Goal: Task Accomplishment & Management: Complete application form

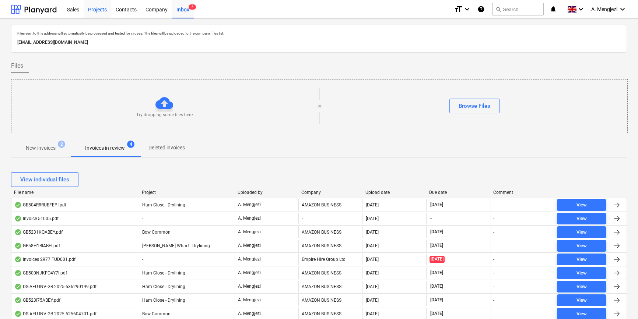
click at [93, 7] on div "Projects" at bounding box center [98, 9] width 28 height 19
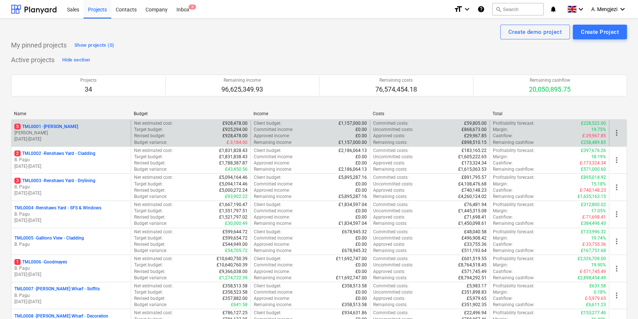
click at [47, 137] on p "[DATE] - [DATE]" at bounding box center [70, 139] width 113 height 6
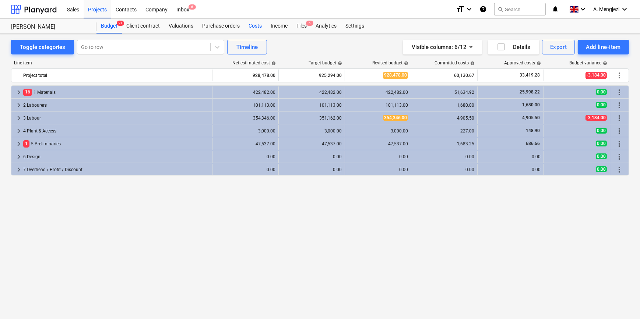
click at [256, 26] on div "Costs" at bounding box center [255, 26] width 22 height 15
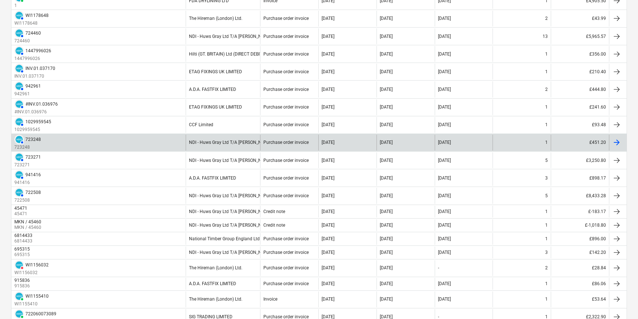
scroll to position [278, 0]
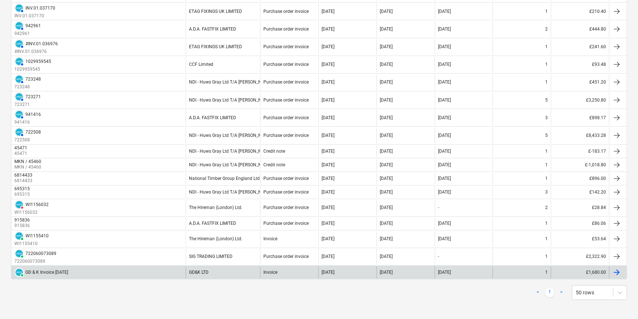
click at [129, 271] on div "PAID GD & K Invoice [DATE]" at bounding box center [98, 273] width 174 height 12
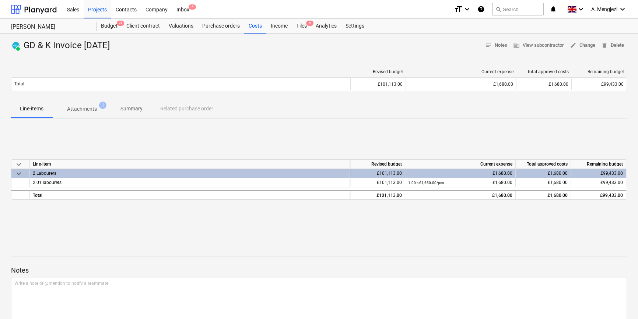
click at [85, 109] on p "Attachments" at bounding box center [82, 109] width 30 height 8
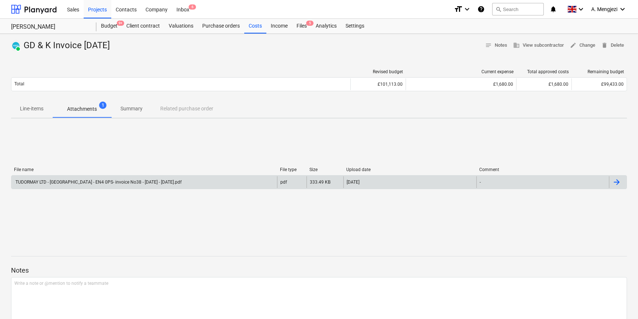
click at [94, 184] on div "TUDORMAY LTD - [GEOGRAPHIC_DATA] - EN4 0PS- invoice No38 - [DATE] - [DATE].pdf" at bounding box center [97, 182] width 167 height 5
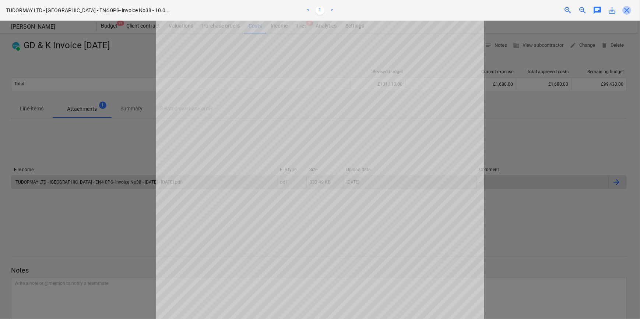
click at [629, 9] on span "close" at bounding box center [626, 10] width 9 height 9
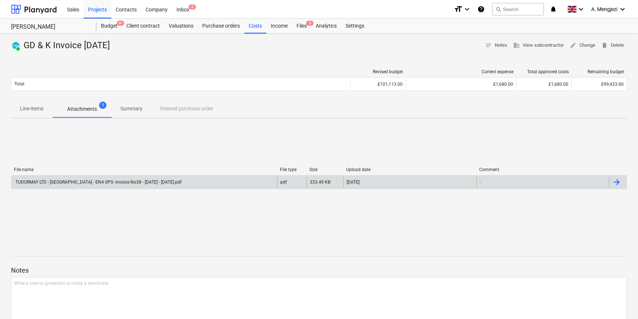
click at [25, 109] on p "Line-items" at bounding box center [32, 109] width 24 height 8
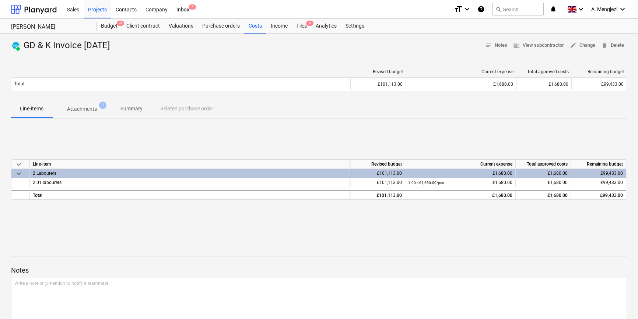
click at [28, 109] on p "Line-items" at bounding box center [32, 109] width 24 height 8
click at [257, 27] on div "Costs" at bounding box center [255, 26] width 22 height 15
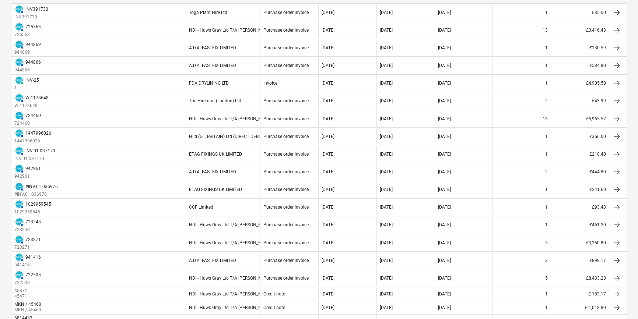
scroll to position [134, 0]
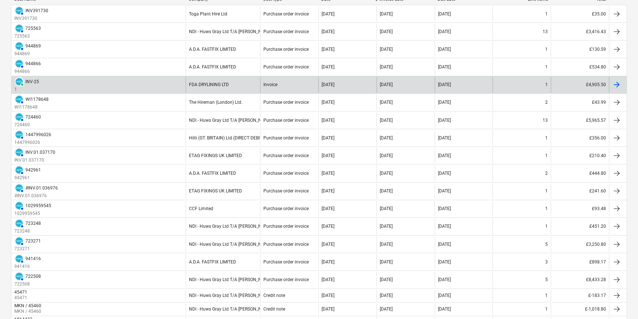
click at [113, 81] on div "PAID INV-25 1" at bounding box center [98, 85] width 174 height 16
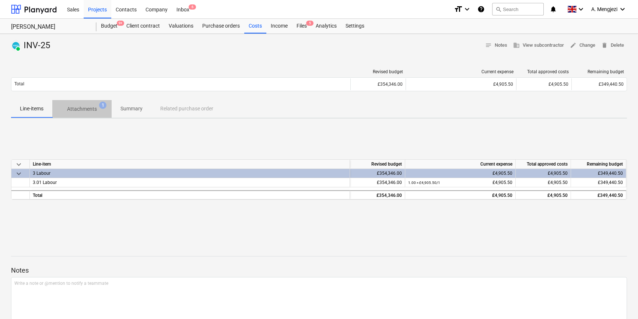
click at [95, 110] on p "Attachments" at bounding box center [82, 109] width 30 height 8
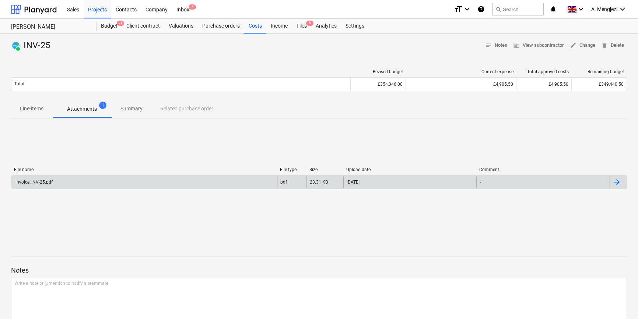
click at [72, 184] on div "invoice_INV-25.pdf" at bounding box center [144, 182] width 266 height 12
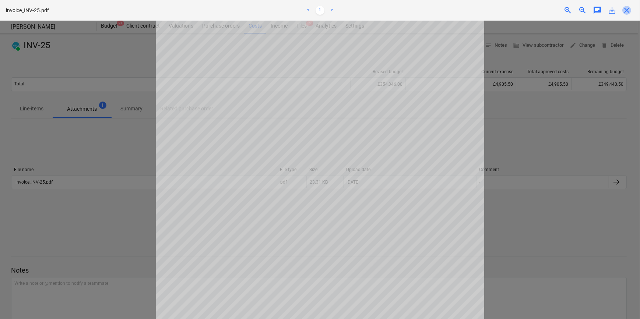
click at [626, 11] on span "close" at bounding box center [626, 10] width 9 height 9
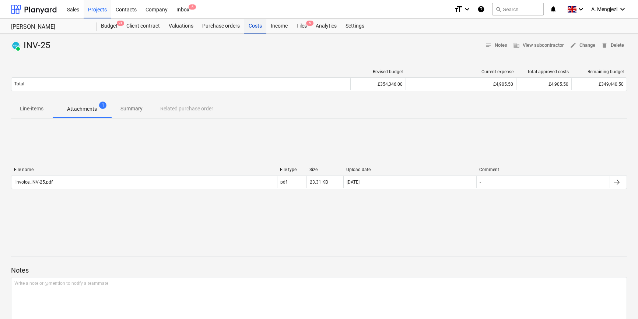
click at [251, 21] on div "Costs" at bounding box center [255, 26] width 22 height 15
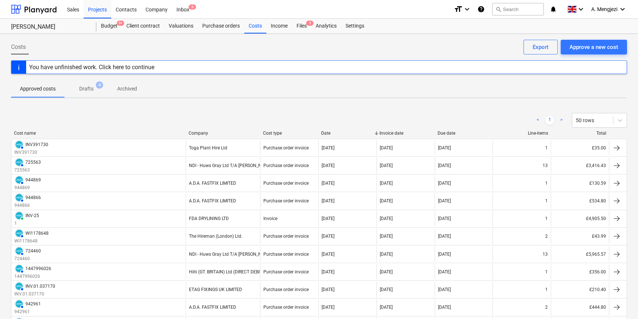
click at [447, 131] on div "Due date" at bounding box center [464, 133] width 52 height 5
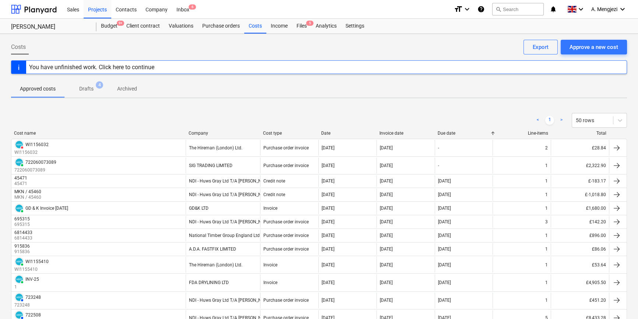
click at [335, 132] on div "Date" at bounding box center [347, 133] width 52 height 5
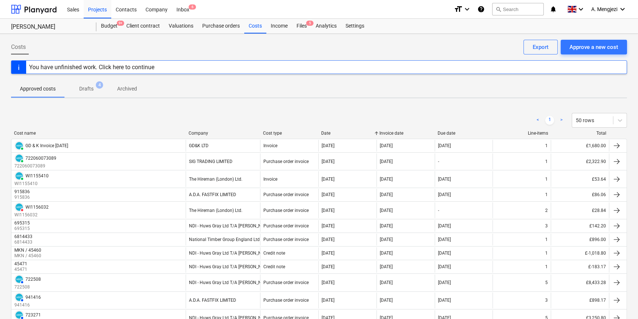
click at [335, 132] on div "Date" at bounding box center [347, 133] width 52 height 5
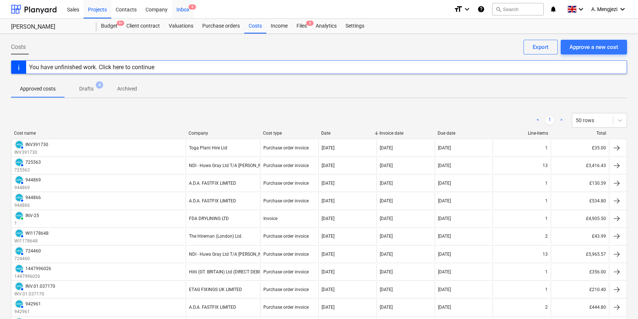
click at [183, 11] on div "Inbox 6" at bounding box center [183, 9] width 22 height 19
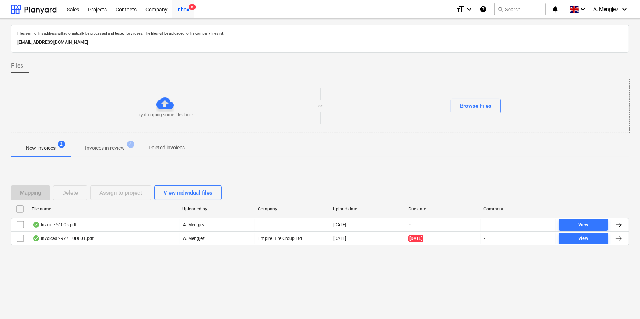
click at [107, 147] on p "Invoices in review" at bounding box center [105, 148] width 40 height 8
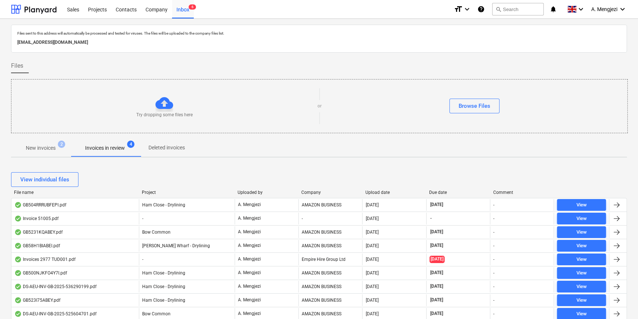
click at [316, 192] on div "Company" at bounding box center [330, 192] width 58 height 5
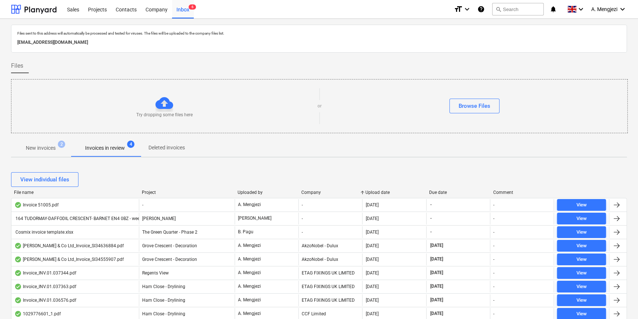
click at [161, 192] on div "Project" at bounding box center [187, 192] width 90 height 5
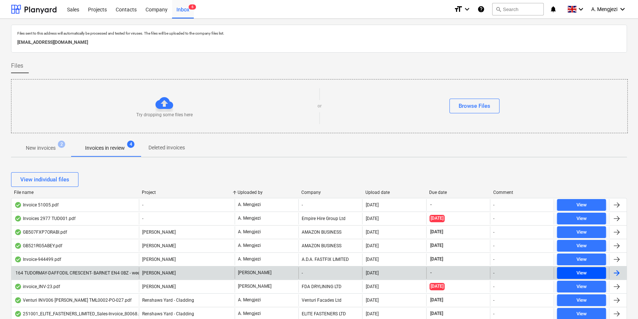
click at [576, 269] on div "View" at bounding box center [581, 273] width 10 height 8
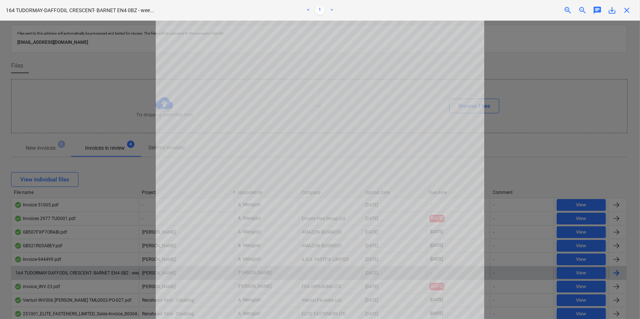
click at [626, 10] on span "close" at bounding box center [626, 10] width 9 height 9
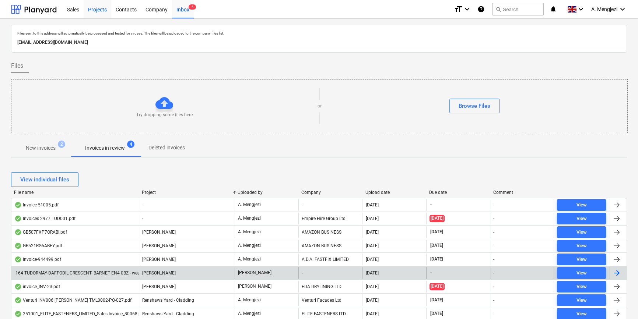
click at [101, 7] on div "Projects" at bounding box center [98, 9] width 28 height 19
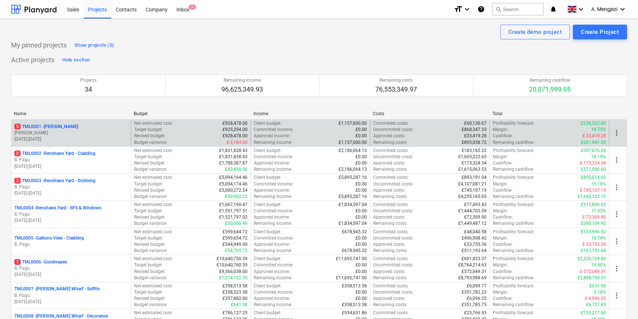
click at [63, 129] on p "5 TML0001 - [PERSON_NAME]" at bounding box center [46, 127] width 64 height 6
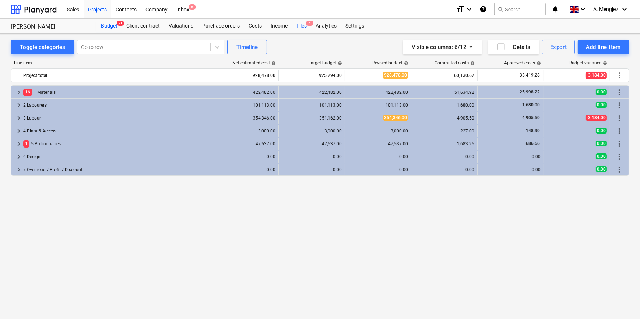
click at [302, 24] on div "Files 5" at bounding box center [301, 26] width 19 height 15
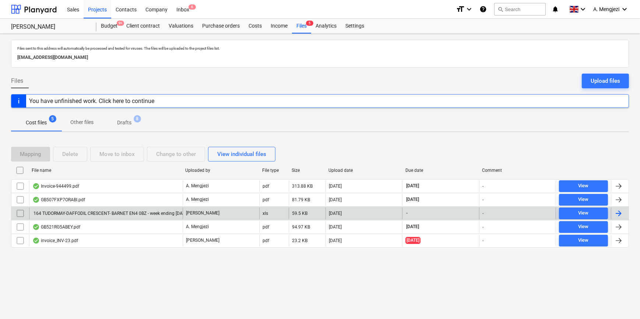
click at [620, 212] on div at bounding box center [618, 213] width 9 height 9
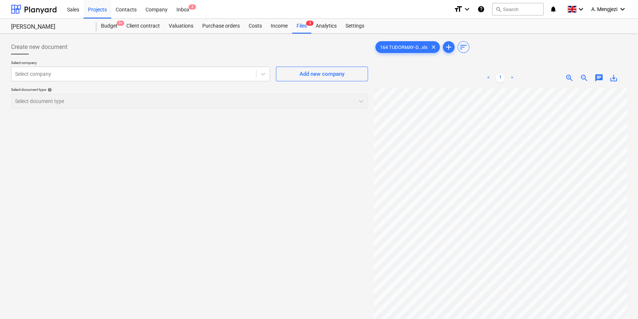
click at [146, 101] on div "Select document type help Select document type" at bounding box center [189, 97] width 357 height 21
click at [270, 98] on div "Select document type help Select document type" at bounding box center [189, 97] width 357 height 21
click at [92, 74] on div at bounding box center [133, 73] width 237 height 7
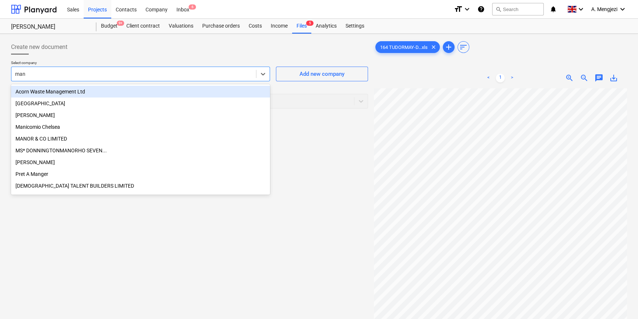
type input "mano"
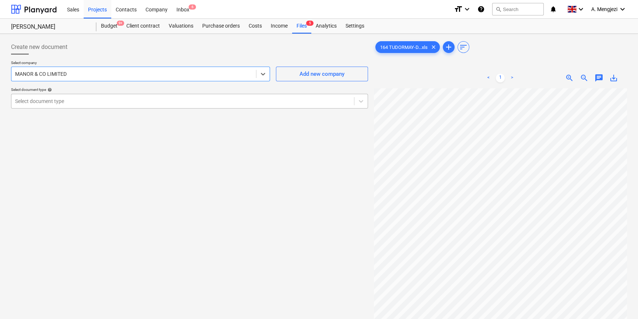
click at [114, 101] on div at bounding box center [182, 101] width 335 height 7
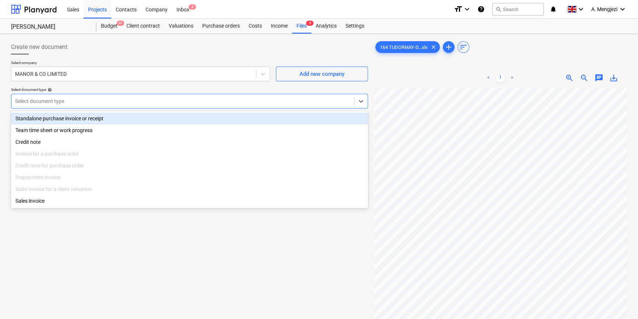
click at [121, 115] on div "Standalone purchase invoice or receipt" at bounding box center [189, 119] width 357 height 12
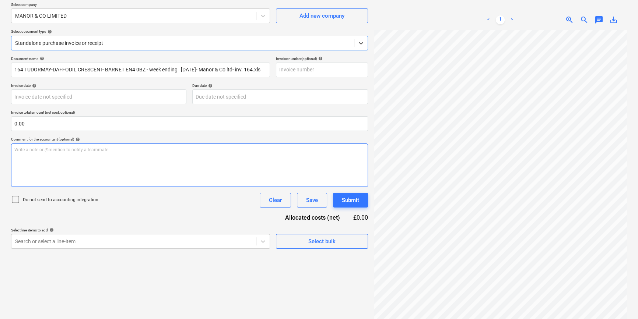
scroll to position [74, 0]
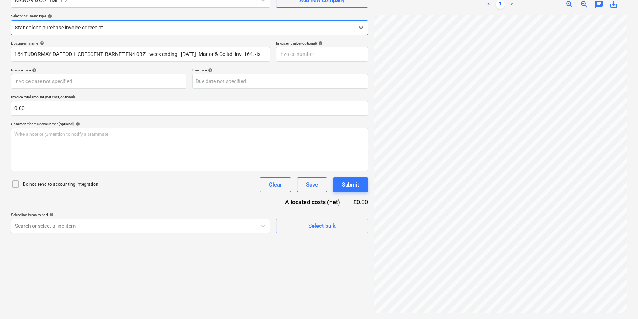
click at [100, 229] on body "Sales Projects Contacts Company Inbox 6 format_size keyboard_arrow_down help se…" at bounding box center [319, 85] width 638 height 319
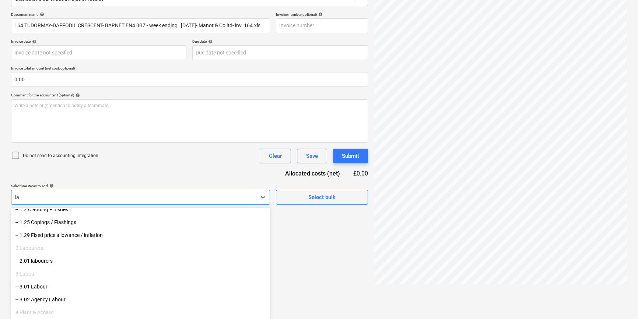
scroll to position [199, 0]
type input "lab"
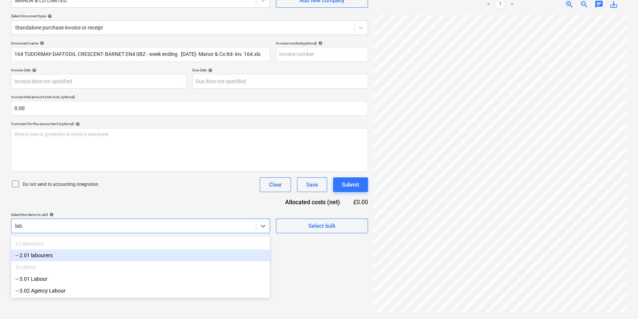
click at [79, 257] on div "-- 2.01 labourers" at bounding box center [140, 256] width 259 height 12
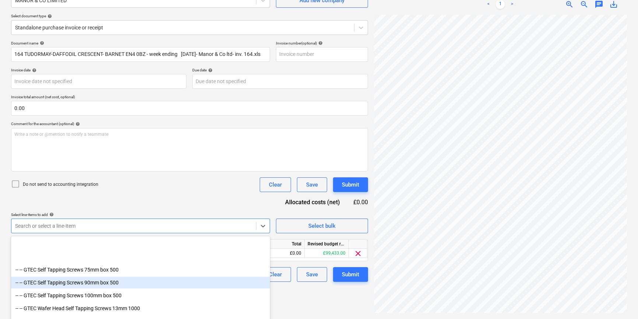
scroll to position [1172, 0]
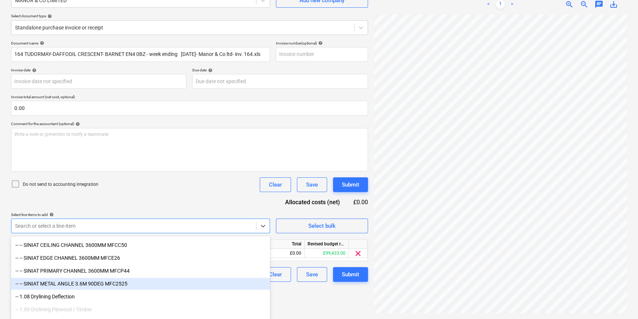
click at [316, 301] on div "Create new document Select company MANOR & CO LIMITED Add new company Select do…" at bounding box center [189, 139] width 363 height 353
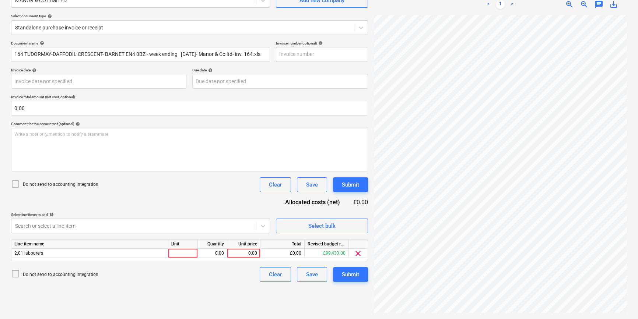
scroll to position [0, 28]
click at [186, 253] on div at bounding box center [182, 253] width 29 height 9
type input "Labour"
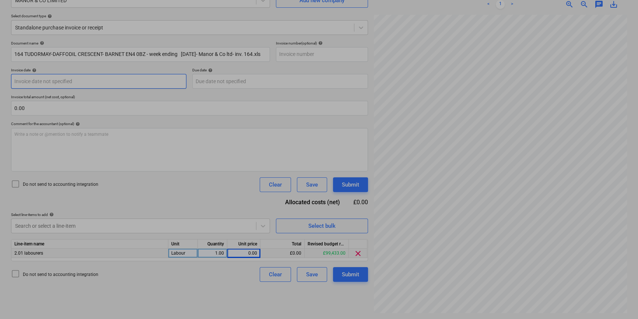
click at [94, 84] on body "Sales Projects Contacts Company Inbox 6 format_size keyboard_arrow_down help se…" at bounding box center [319, 85] width 638 height 319
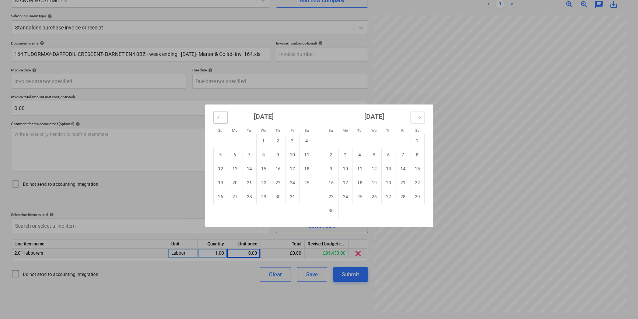
click at [217, 115] on icon "Move backward to switch to the previous month." at bounding box center [220, 117] width 7 height 7
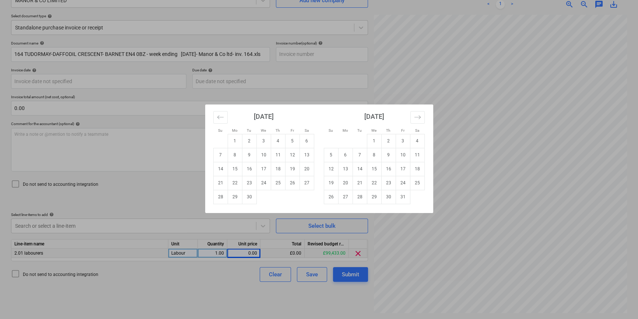
click at [249, 195] on td "30" at bounding box center [249, 197] width 14 height 14
type input "[DATE]"
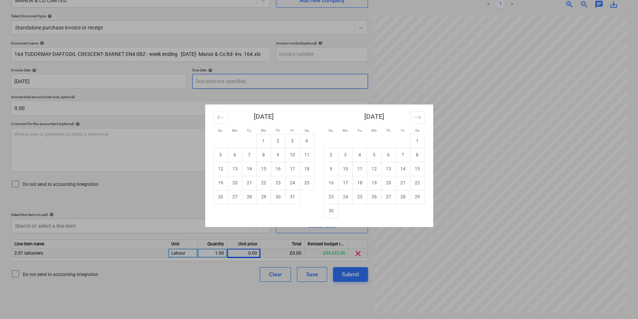
click at [246, 81] on body "Sales Projects Contacts Company Inbox 6 format_size keyboard_arrow_down help se…" at bounding box center [319, 85] width 638 height 319
click at [291, 137] on td "3" at bounding box center [292, 141] width 14 height 14
type input "[DATE]"
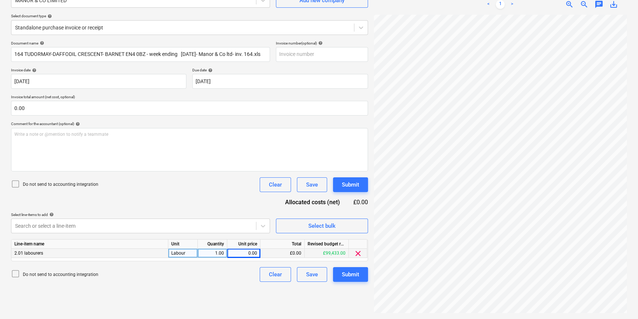
scroll to position [162, 80]
click at [241, 254] on div "0.00" at bounding box center [243, 253] width 27 height 9
type input "3780"
drag, startPoint x: 280, startPoint y: 252, endPoint x: 306, endPoint y: 252, distance: 25.4
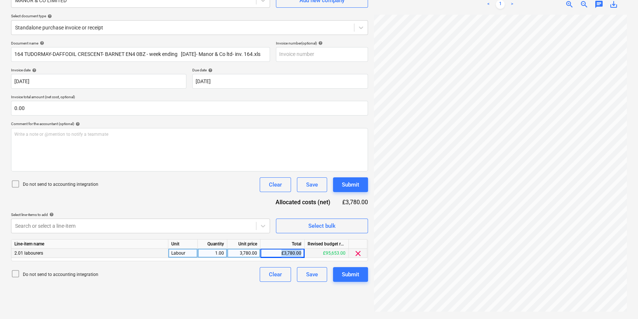
click at [0, 0] on div "2.01 labourers Labour 1.00 3,780.00 £3,780.00 £95,653.00 clear" at bounding box center [0, 0] width 0 height 0
click at [239, 254] on div "3,780.00" at bounding box center [243, 253] width 27 height 9
type input "4536"
drag, startPoint x: 241, startPoint y: 254, endPoint x: 264, endPoint y: 254, distance: 22.8
click at [0, 0] on div "2.01 labourers Labour 1.00 4,536.00 £4,536.00 £94,897.00 clear" at bounding box center [0, 0] width 0 height 0
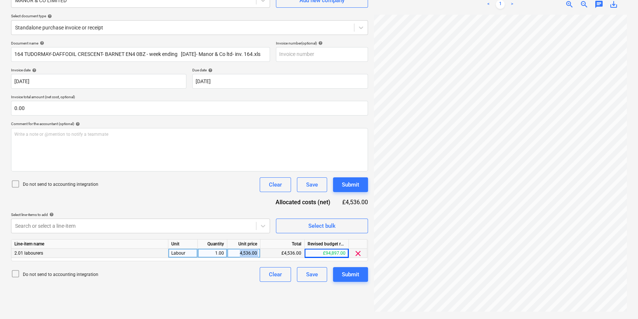
click at [250, 254] on div "4,536.00" at bounding box center [243, 253] width 27 height 9
type input "3780"
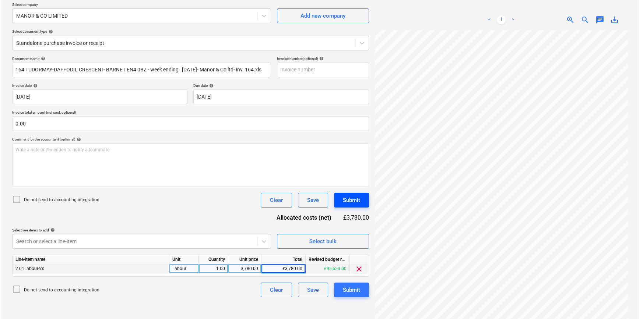
scroll to position [74, 0]
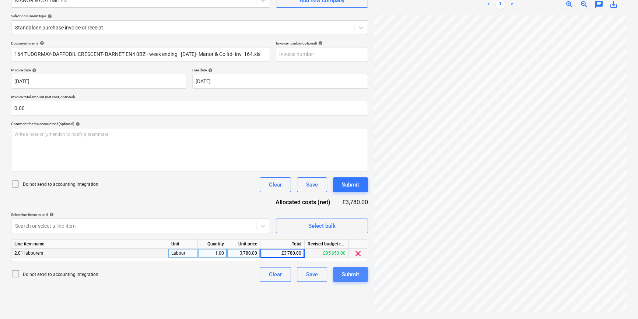
click at [348, 274] on div "Submit" at bounding box center [350, 275] width 17 height 10
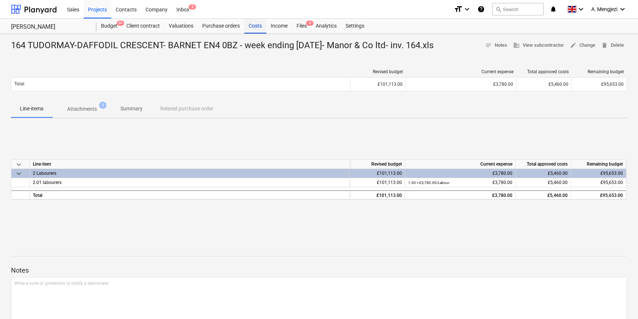
click at [254, 25] on div "Costs" at bounding box center [255, 26] width 22 height 15
